Goal: Find specific page/section: Find specific page/section

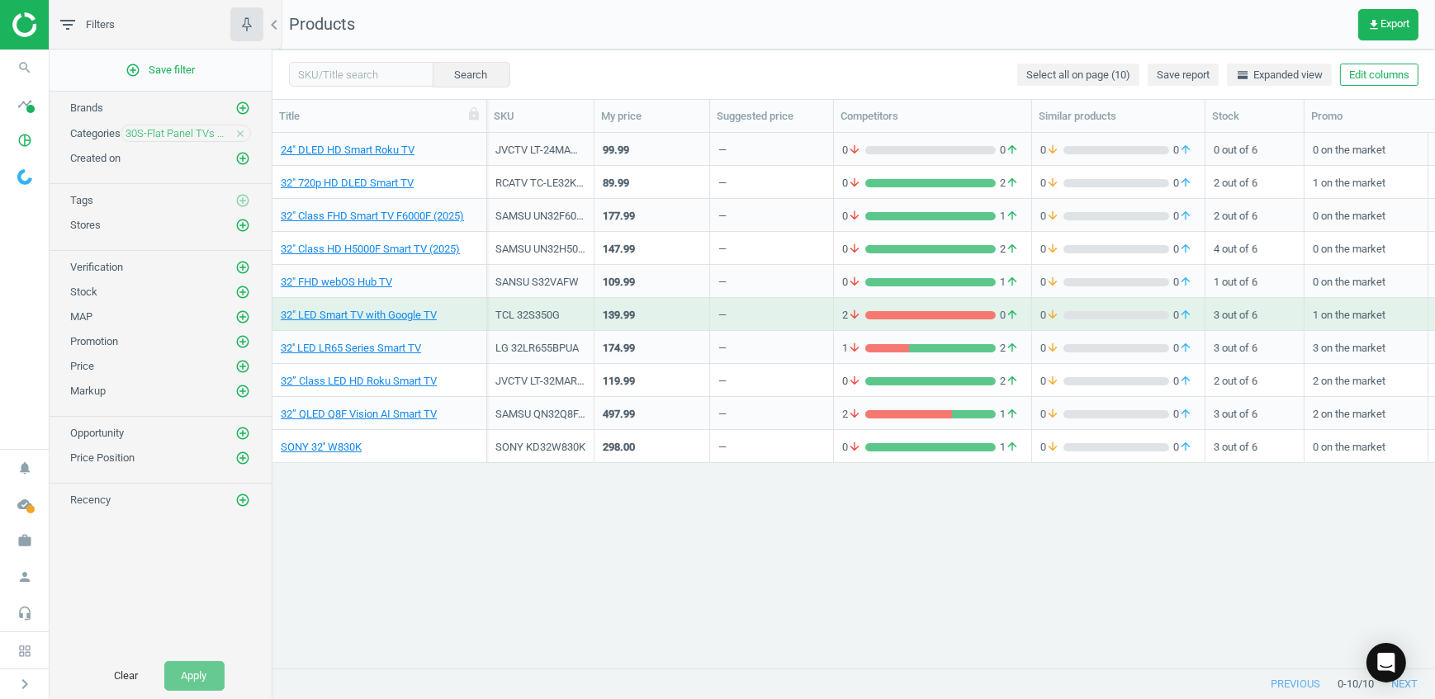
scroll to position [512, 1151]
click at [368, 634] on div "24" DLED HD Smart Roku TV JVCTV LT-24MAW125 99.99 — 0 arrow_downward 0 arrow_up…" at bounding box center [853, 395] width 1163 height 524
click at [234, 130] on div "30S-Flat Panel TVs Under 39" close" at bounding box center [186, 133] width 130 height 17
click at [240, 130] on icon "close" at bounding box center [241, 134] width 12 height 12
click at [244, 127] on icon "add_circle_outline" at bounding box center [242, 133] width 15 height 15
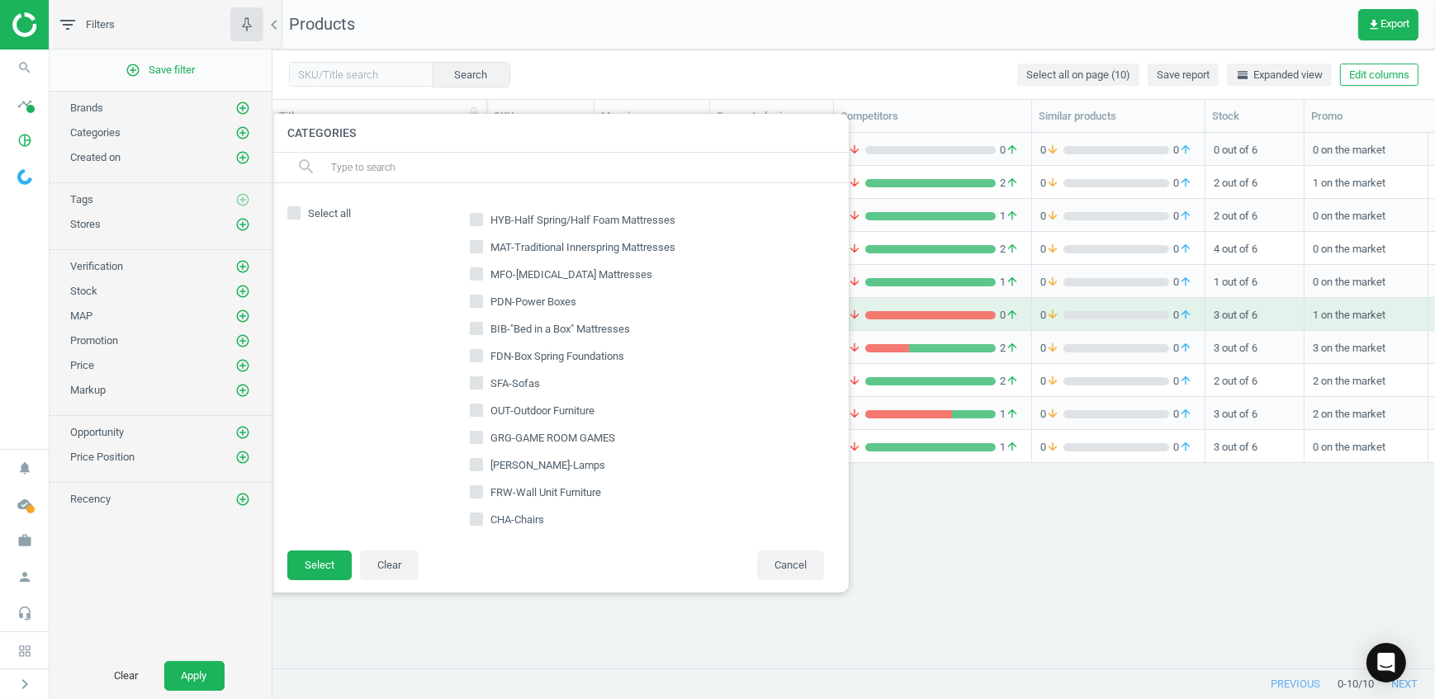
click at [406, 168] on input "text" at bounding box center [582, 167] width 507 height 26
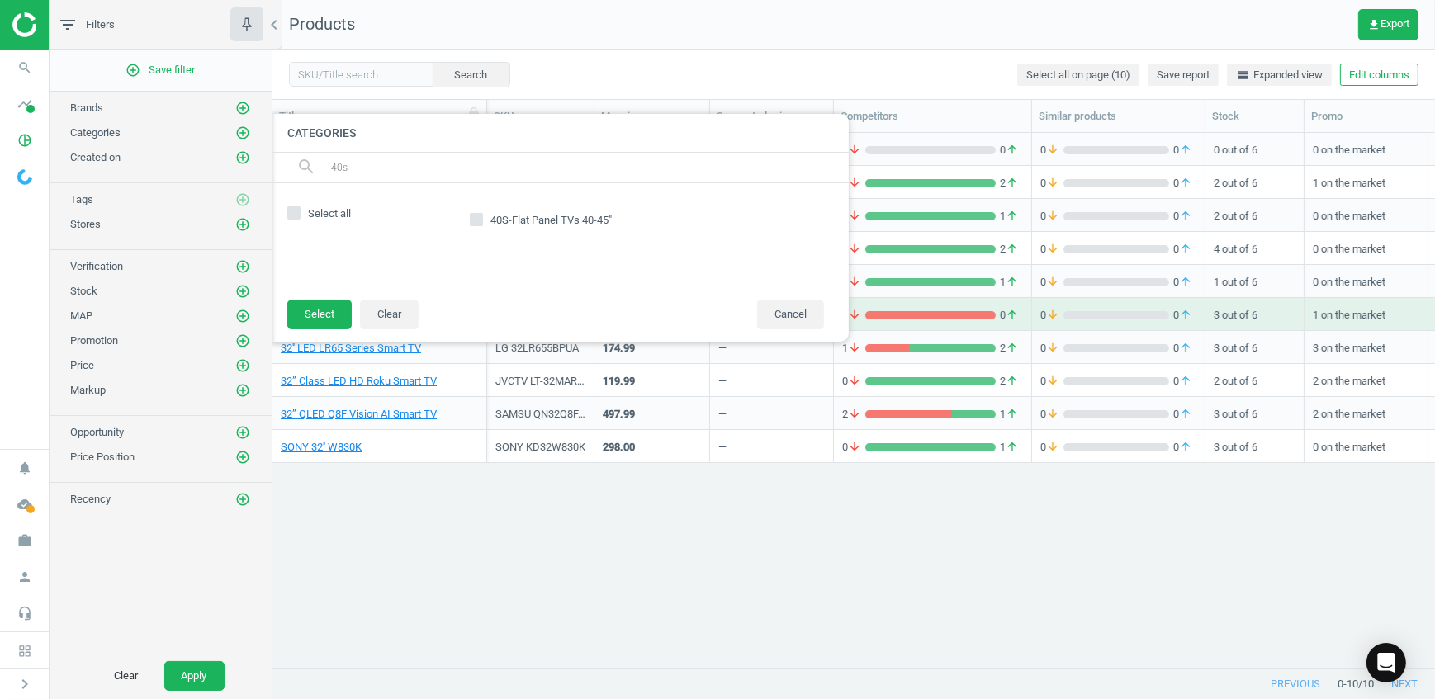
type input "40s"
click at [490, 213] on span "40S-Flat Panel TVs 40-45"" at bounding box center [551, 220] width 128 height 15
click at [482, 215] on input "40S-Flat Panel TVs 40-45"" at bounding box center [476, 220] width 11 height 11
checkbox input "true"
click at [315, 327] on button "Select" at bounding box center [319, 315] width 64 height 30
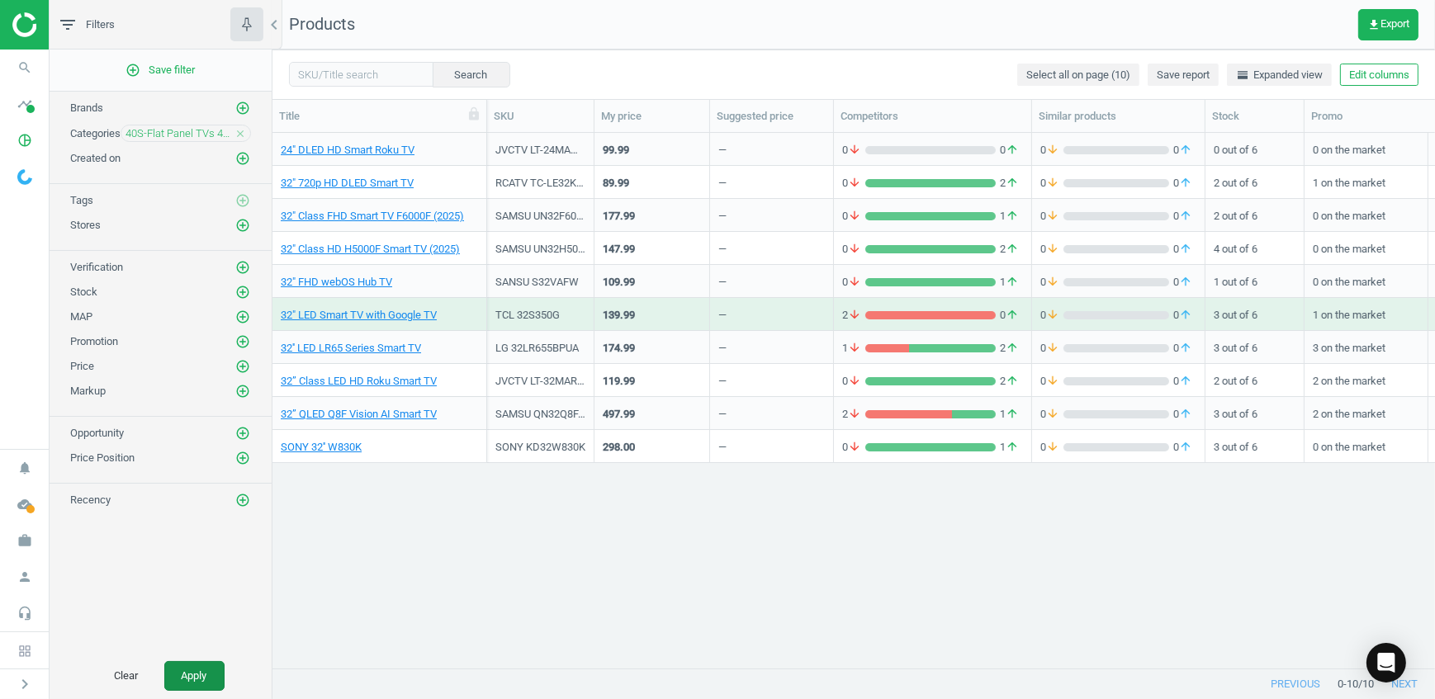
click at [207, 671] on button "Apply" at bounding box center [194, 676] width 60 height 30
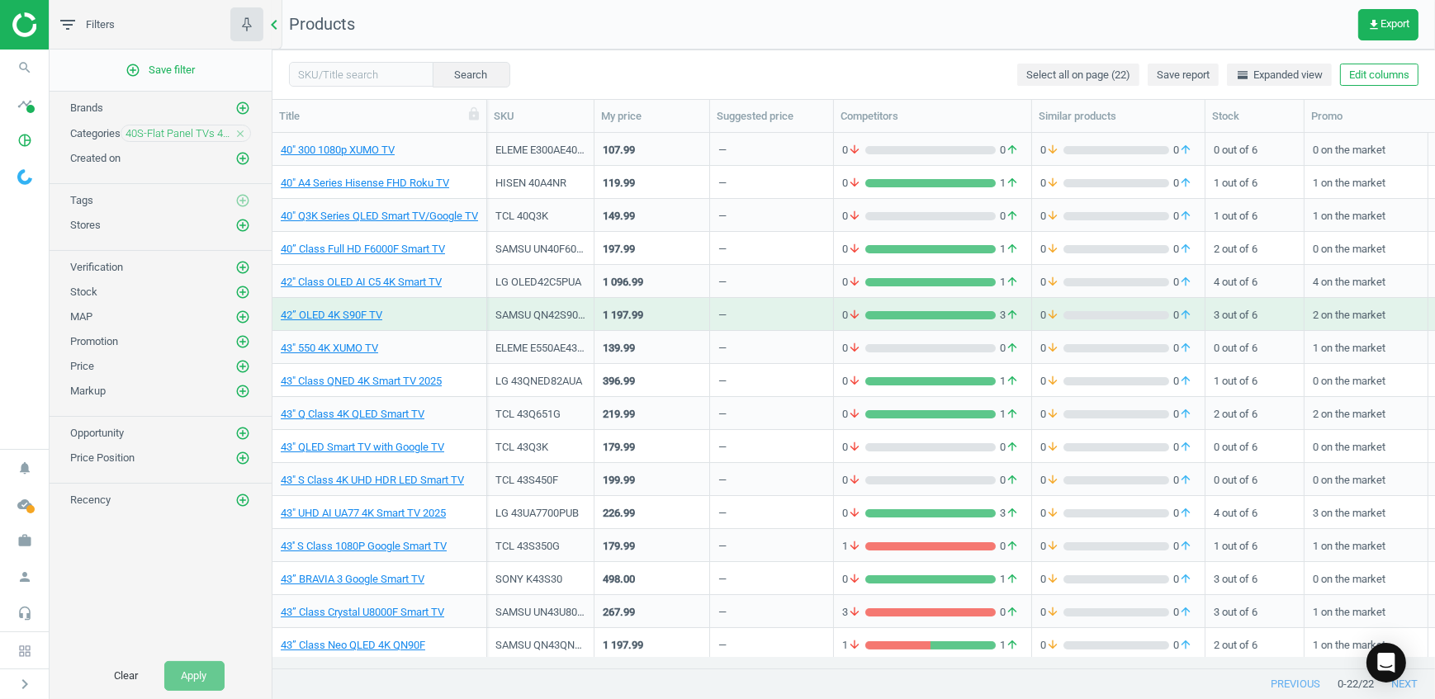
click at [274, 21] on icon "chevron_left" at bounding box center [274, 25] width 20 height 20
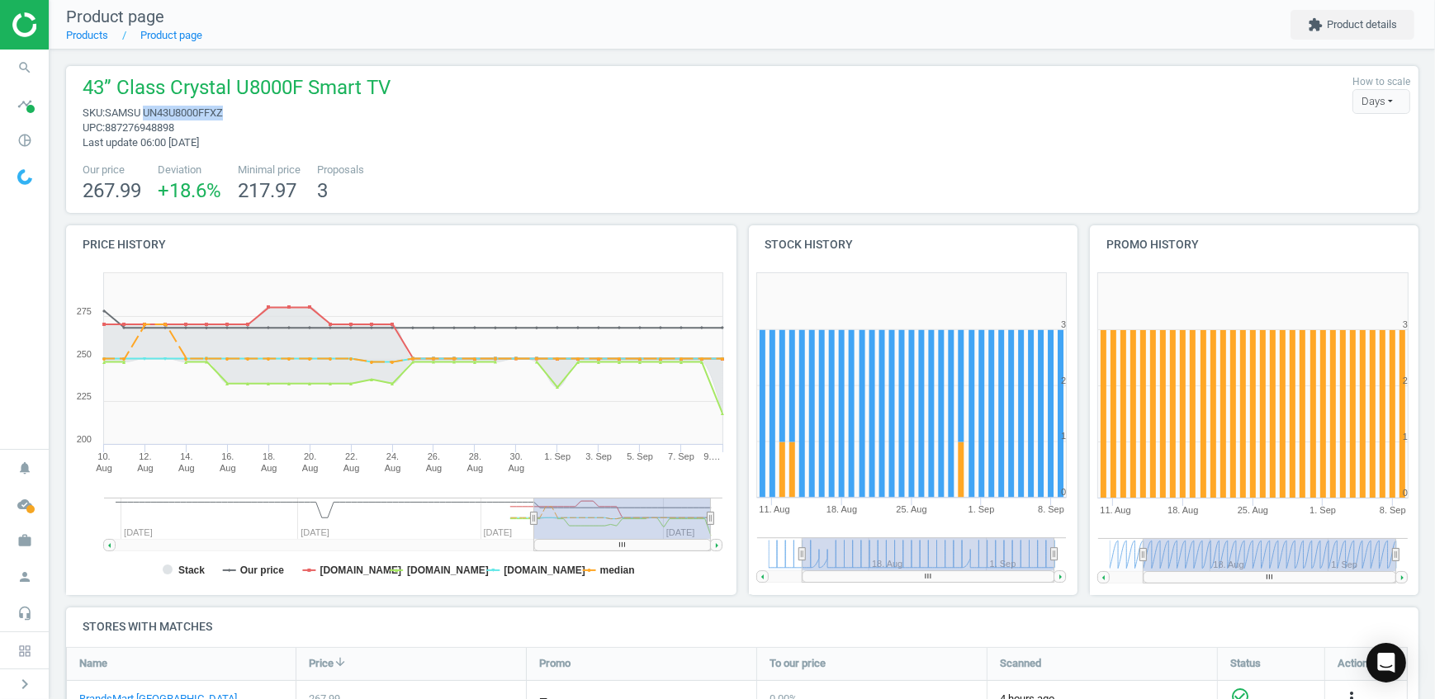
drag, startPoint x: 235, startPoint y: 114, endPoint x: 148, endPoint y: 118, distance: 86.8
click at [148, 118] on span "sku : SAMSU UN43U8000FFXZ" at bounding box center [237, 113] width 308 height 15
copy span "UN43U8000FFXZ"
click at [191, 107] on span "SAMSU UN43U8000FFXZ" at bounding box center [164, 113] width 118 height 12
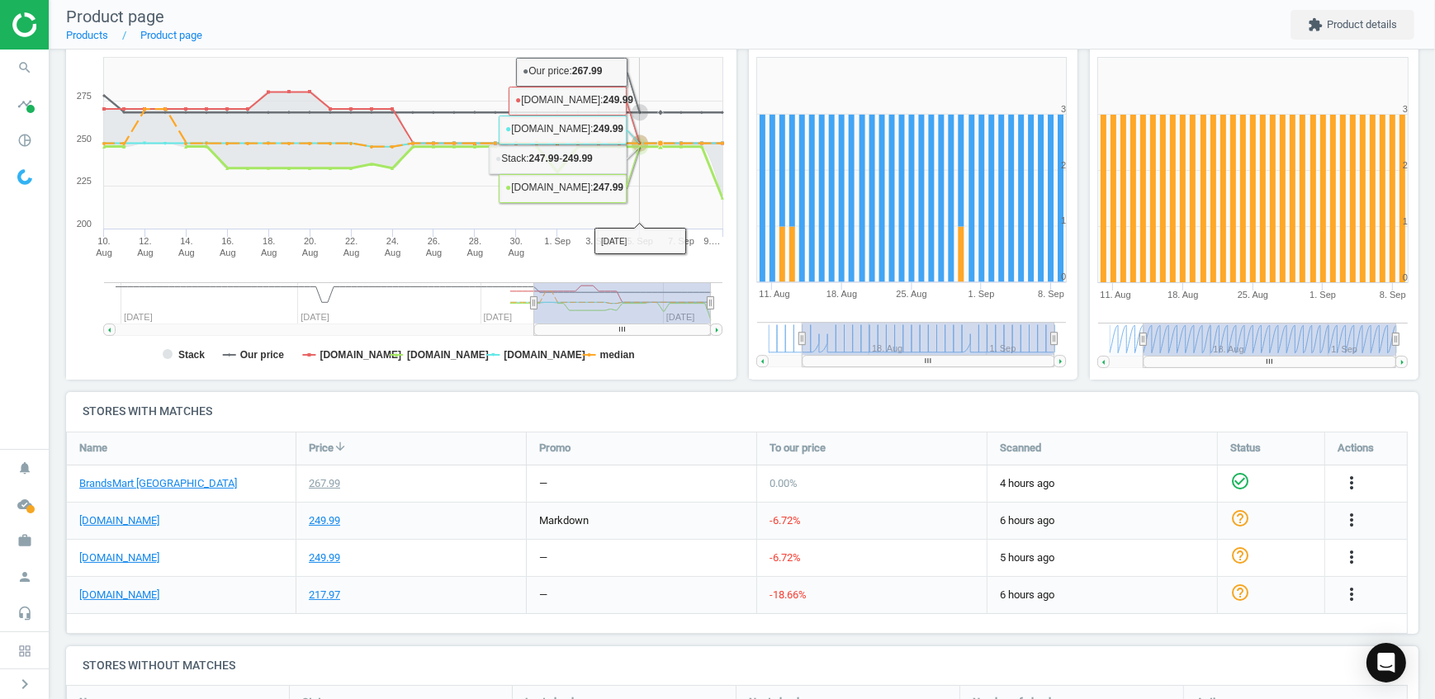
scroll to position [225, 0]
